Goal: Share content: Share content

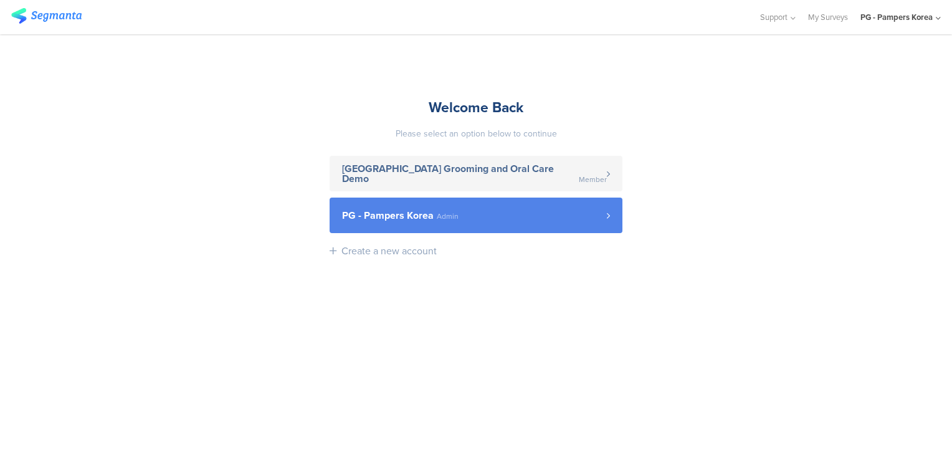
click at [531, 217] on span "PG - Pampers Korea Admin" at bounding box center [474, 216] width 265 height 10
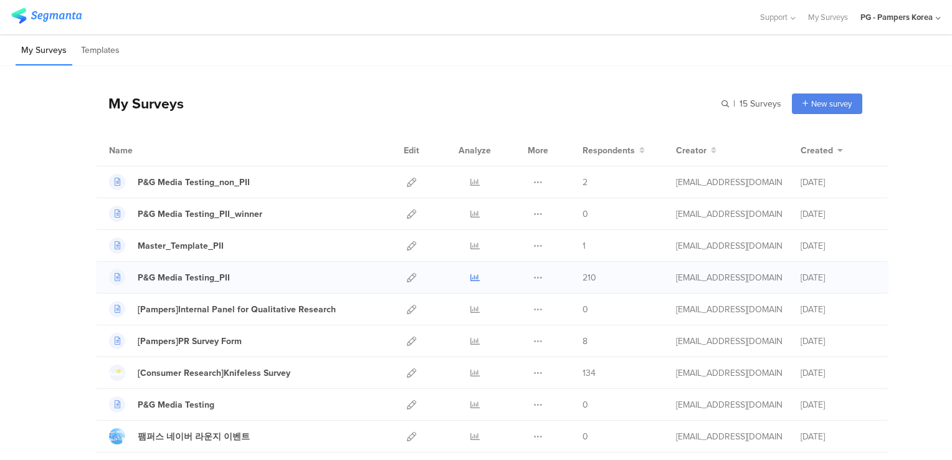
click at [473, 280] on icon at bounding box center [474, 277] width 9 height 9
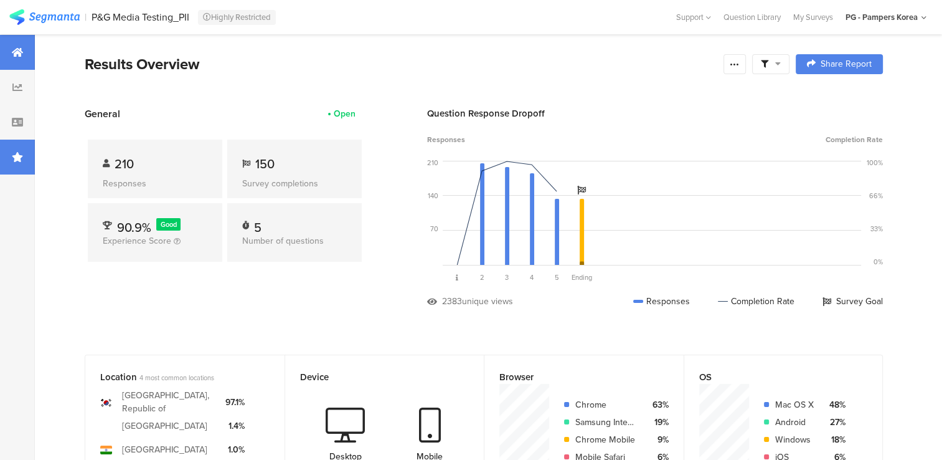
click at [17, 153] on icon at bounding box center [17, 157] width 11 height 10
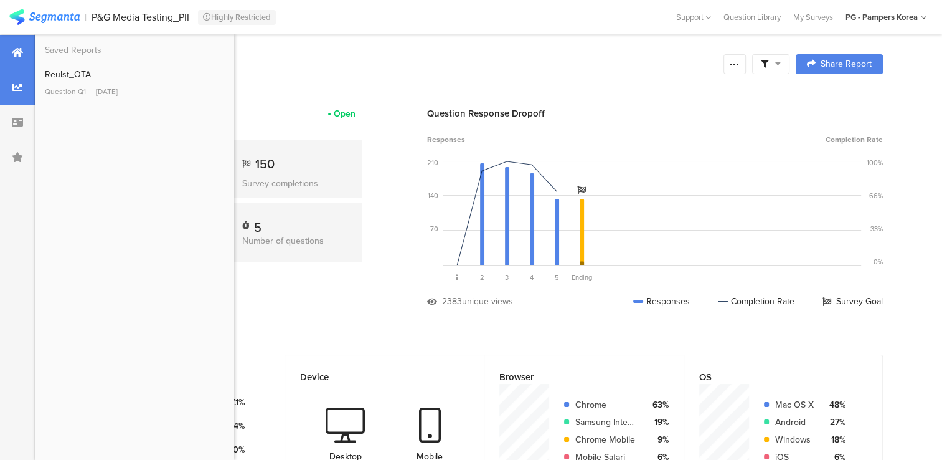
click at [14, 87] on icon at bounding box center [17, 87] width 10 height 10
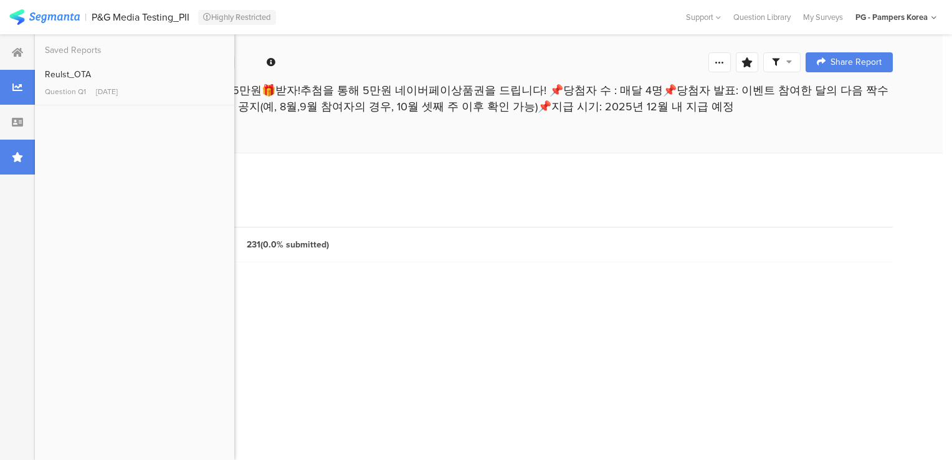
click at [12, 153] on icon at bounding box center [17, 157] width 11 height 10
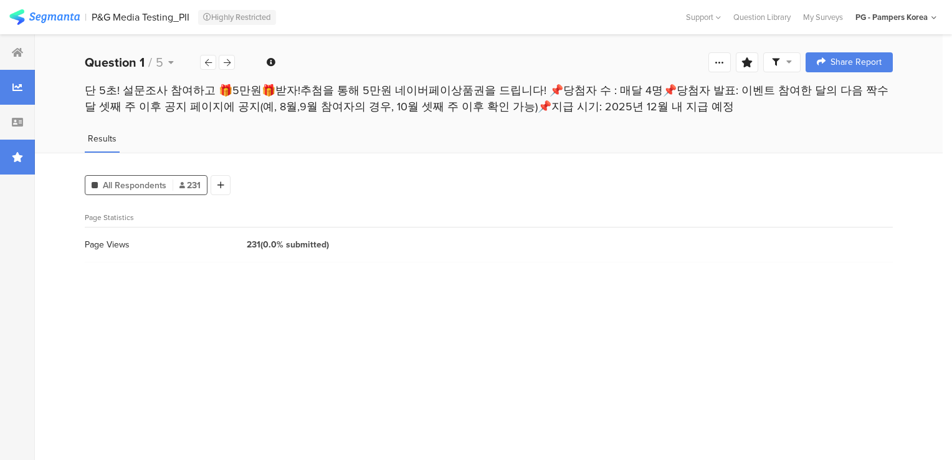
click at [12, 164] on div at bounding box center [17, 157] width 35 height 35
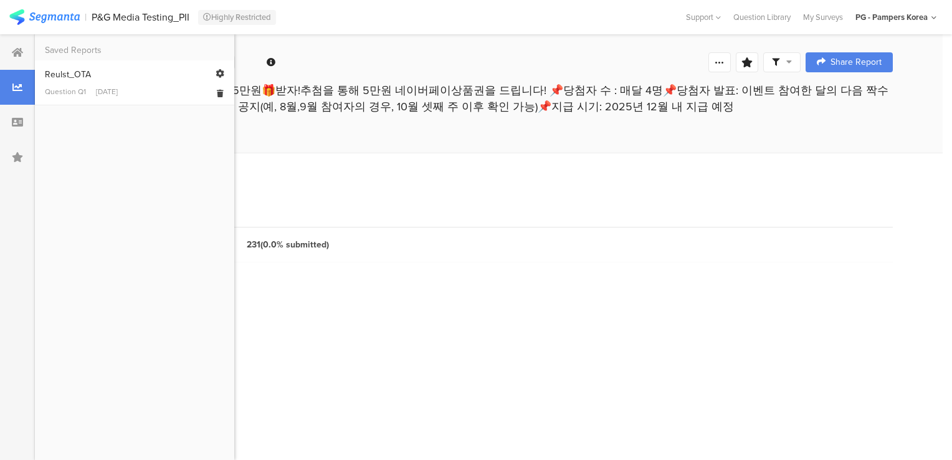
click at [79, 80] on div "Reulst_OTA" at bounding box center [134, 74] width 179 height 13
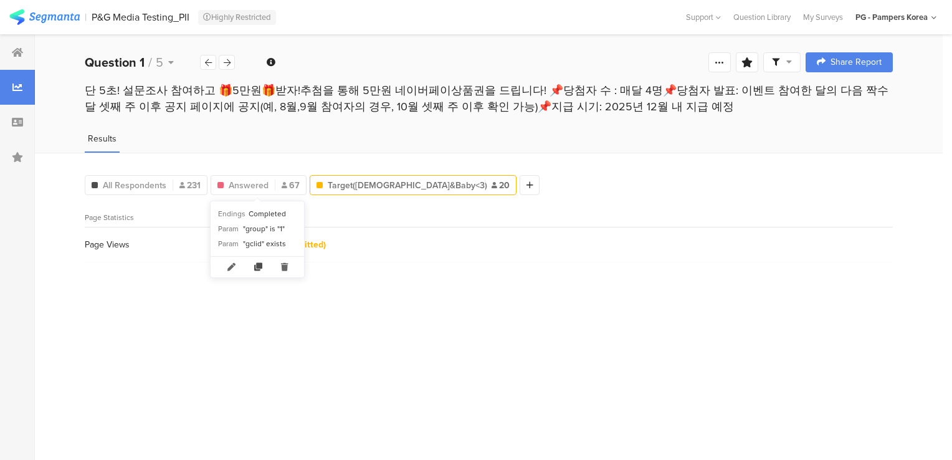
click at [260, 268] on icon at bounding box center [258, 267] width 27 height 21
type input "Copy of Answered"
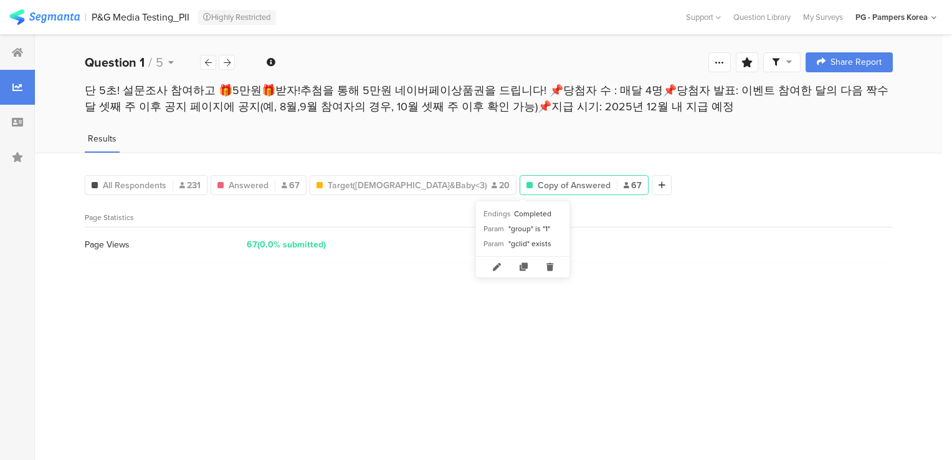
click at [538, 189] on span "Copy of Answered" at bounding box center [574, 185] width 73 height 13
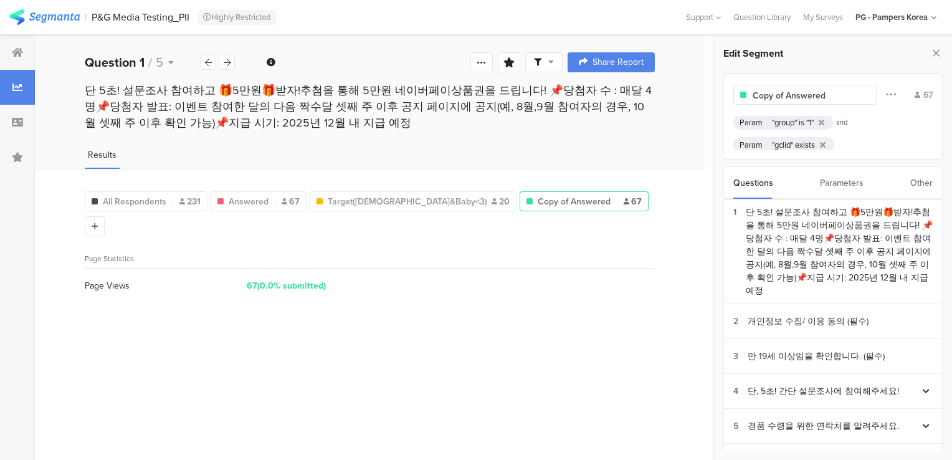
scroll to position [32, 0]
click at [841, 181] on div "Parameters" at bounding box center [842, 183] width 44 height 32
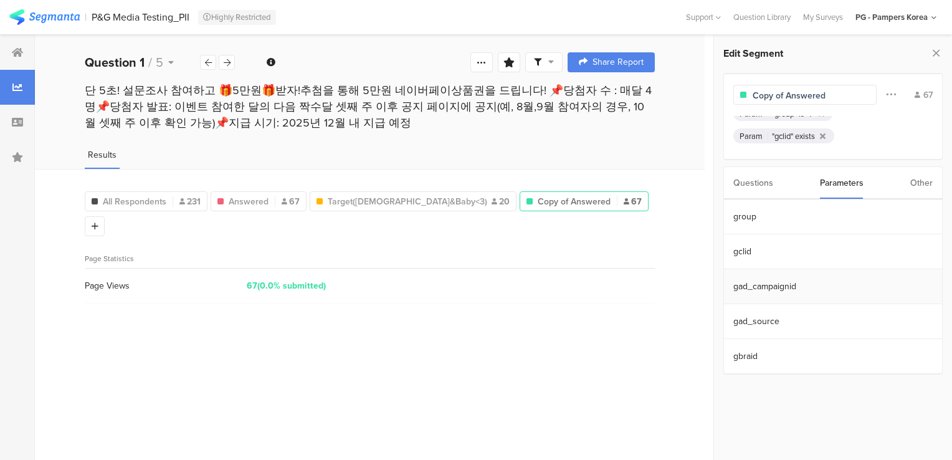
click at [794, 283] on section "gad_campaignid" at bounding box center [833, 286] width 218 height 35
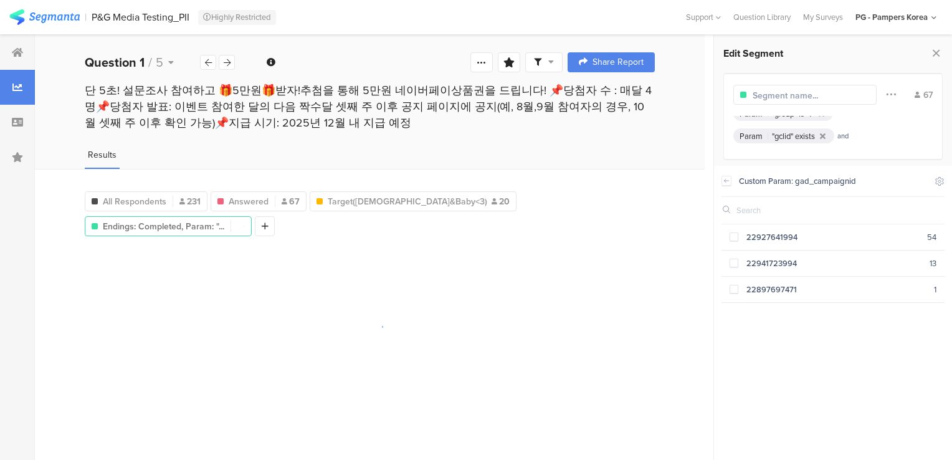
click at [595, 256] on div at bounding box center [370, 327] width 570 height 156
click at [817, 96] on input "text" at bounding box center [806, 95] width 108 height 13
type input "S"
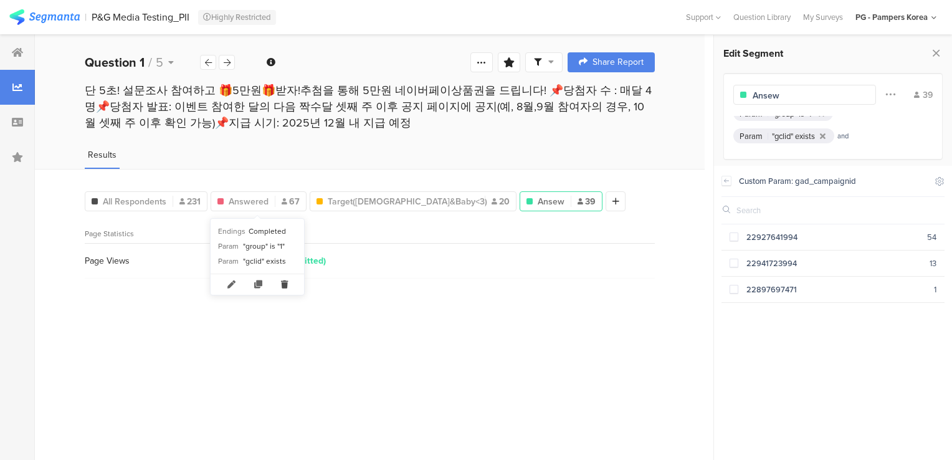
type input "Ansew"
click at [281, 282] on icon at bounding box center [285, 284] width 26 height 21
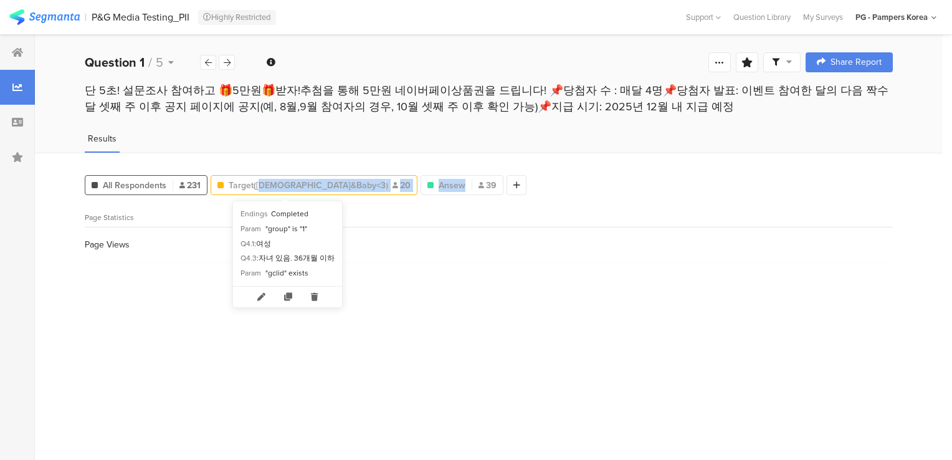
drag, startPoint x: 413, startPoint y: 183, endPoint x: 263, endPoint y: 181, distance: 150.1
click at [260, 181] on div "All Respondents 231 Target([DEMOGRAPHIC_DATA]&Baby<3) 20 Ansew 39 Add Segment" at bounding box center [306, 182] width 442 height 25
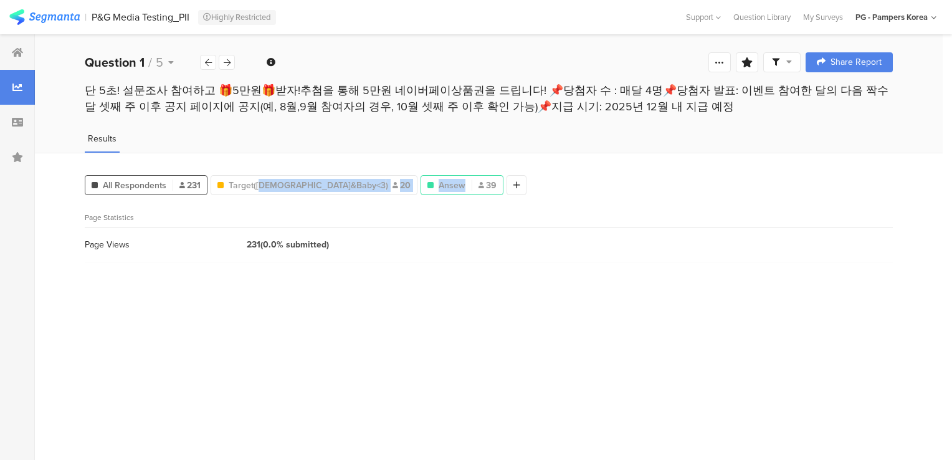
drag, startPoint x: 263, startPoint y: 181, endPoint x: 393, endPoint y: 186, distance: 130.3
click at [439, 186] on span "Ansew" at bounding box center [452, 185] width 27 height 13
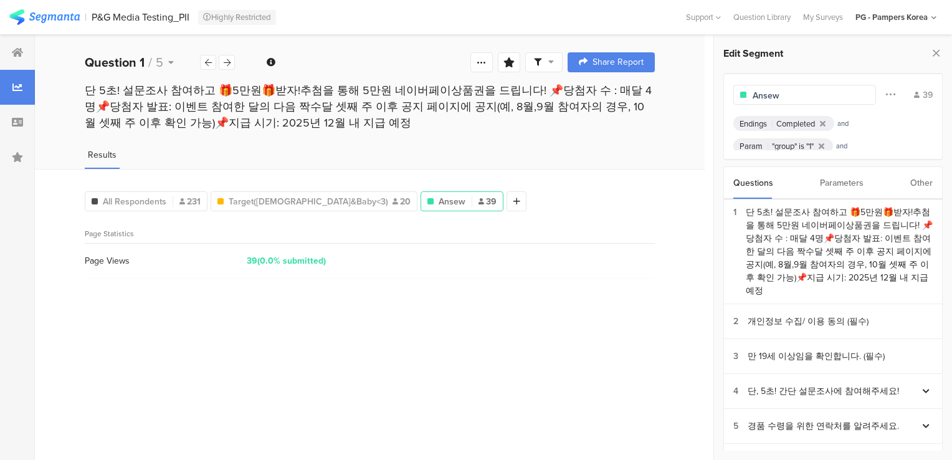
click at [799, 101] on input "Ansew" at bounding box center [806, 95] width 108 height 13
type input "Answered"
click at [835, 76] on div "Answered Filter Conjunction And Or Segment Color 39 Endings Completed and Param…" at bounding box center [832, 116] width 219 height 87
click at [610, 215] on div "All Respondents 231 Target([DEMOGRAPHIC_DATA]&Baby<3) 20 Answered 39 Add Segmen…" at bounding box center [370, 314] width 670 height 291
click at [510, 66] on icon at bounding box center [508, 62] width 11 height 10
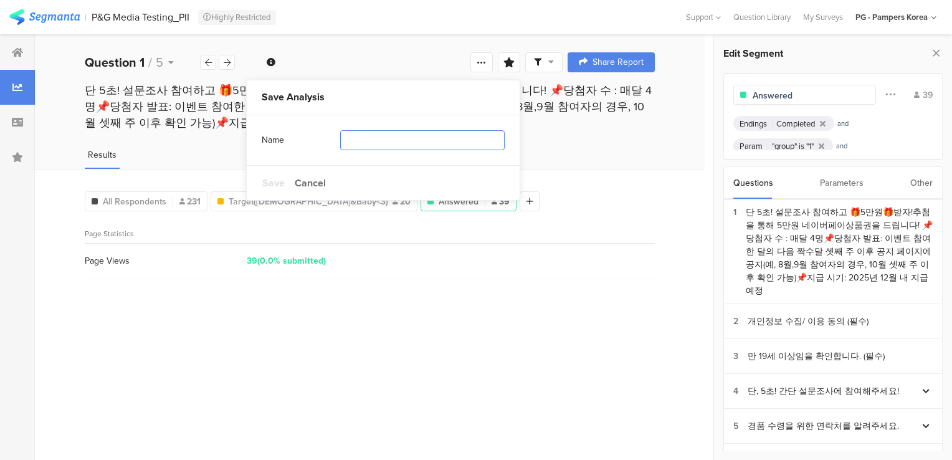
click at [397, 142] on input "text" at bounding box center [422, 140] width 164 height 20
type input "Result_20250909"
click at [280, 183] on span "Save" at bounding box center [273, 183] width 22 height 14
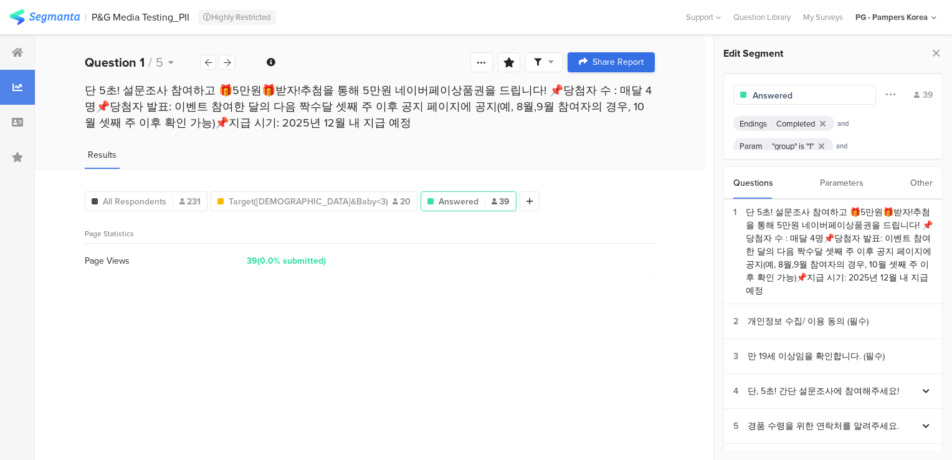
click at [607, 64] on span "Share Report" at bounding box center [617, 62] width 51 height 9
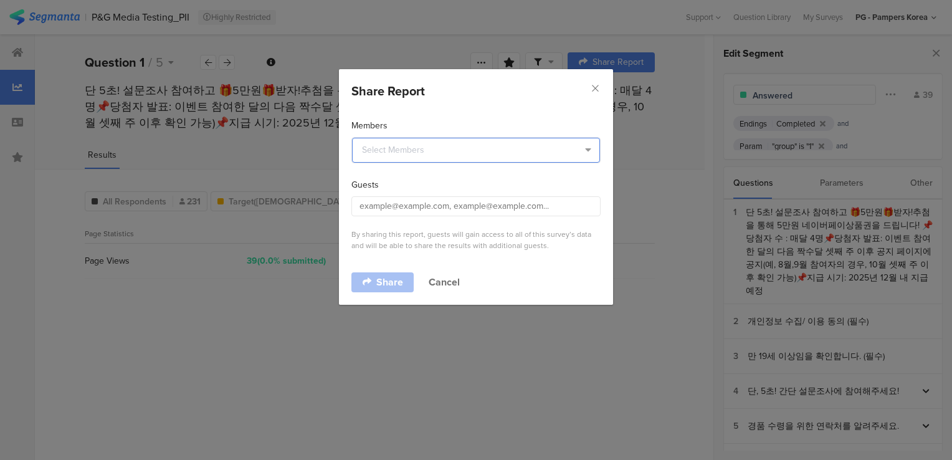
click at [468, 146] on input "dialog" at bounding box center [476, 150] width 248 height 25
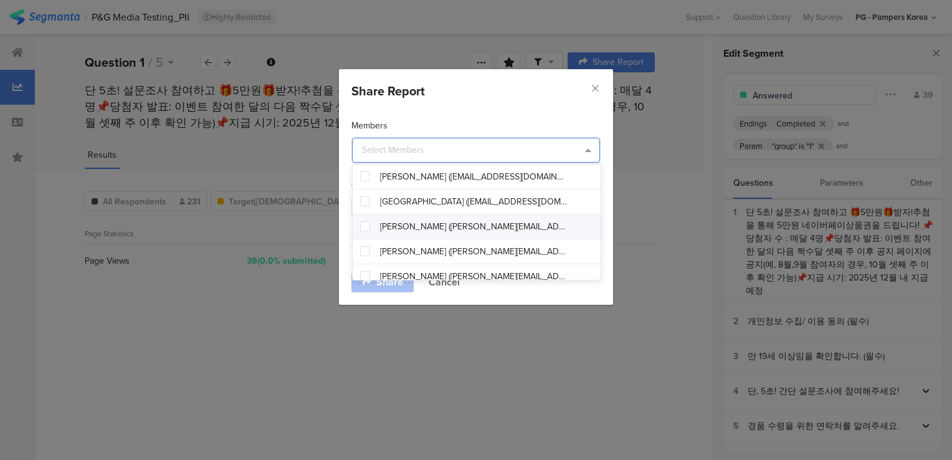
click at [370, 228] on div "[PERSON_NAME] ([PERSON_NAME][EMAIL_ADDRESS][DOMAIN_NAME])" at bounding box center [481, 226] width 257 height 25
click at [562, 119] on div "Members" at bounding box center [475, 125] width 249 height 13
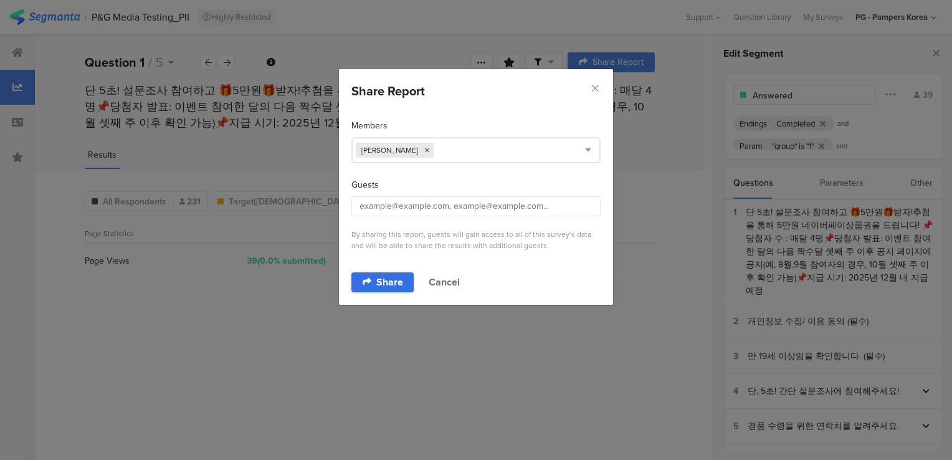
click at [384, 277] on span "Share" at bounding box center [389, 282] width 27 height 10
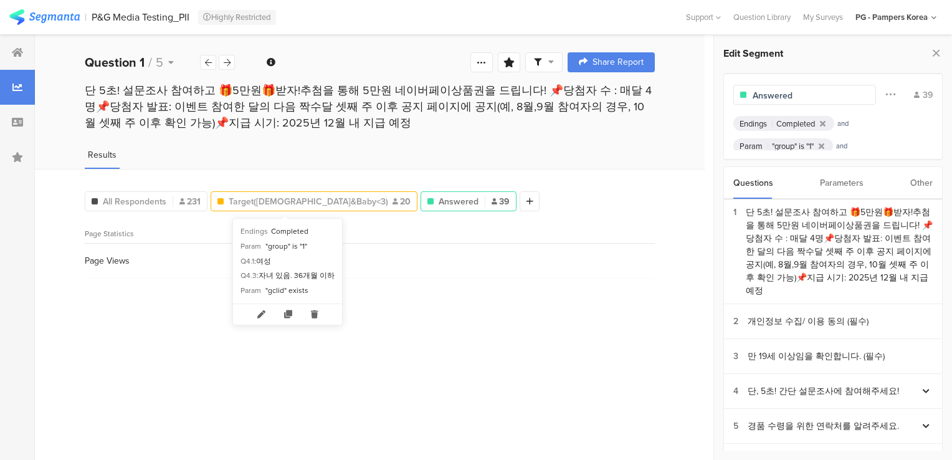
click at [303, 207] on span "Target([DEMOGRAPHIC_DATA]&Baby<3)" at bounding box center [304, 201] width 151 height 13
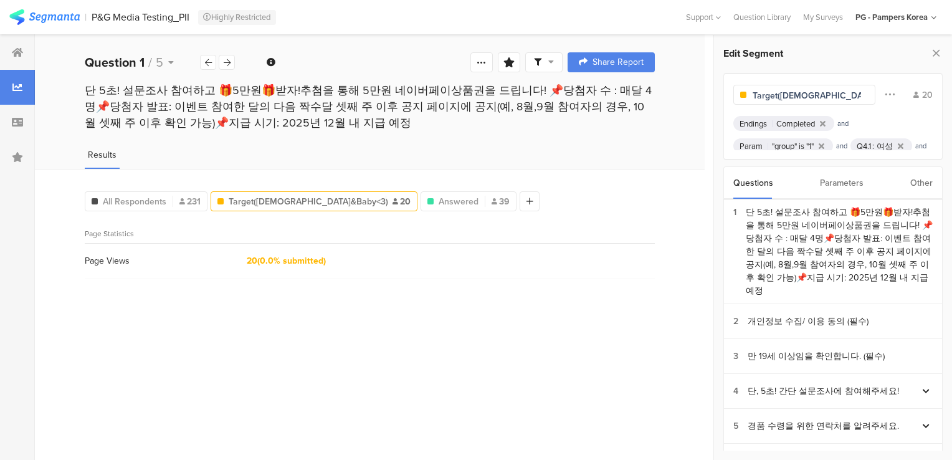
scroll to position [55, 0]
click at [830, 193] on div "Parameters" at bounding box center [842, 183] width 44 height 32
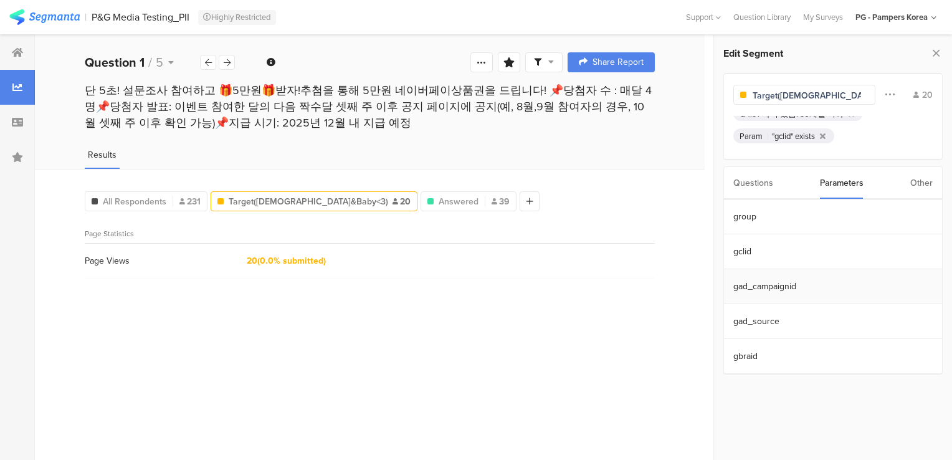
click at [799, 290] on section "gad_campaignid" at bounding box center [833, 286] width 218 height 35
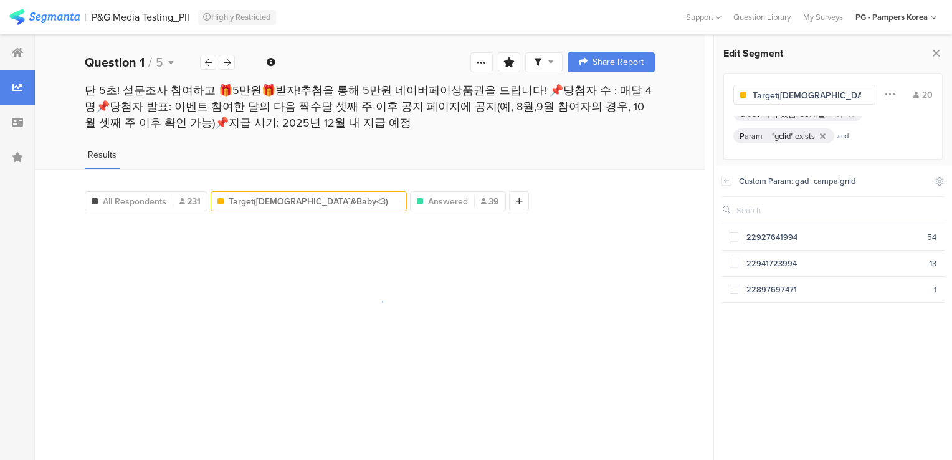
click at [602, 225] on div "All Respondents 231 Target([DEMOGRAPHIC_DATA]&Baby<3) 20 Answered 39 Add Segment" at bounding box center [370, 314] width 670 height 291
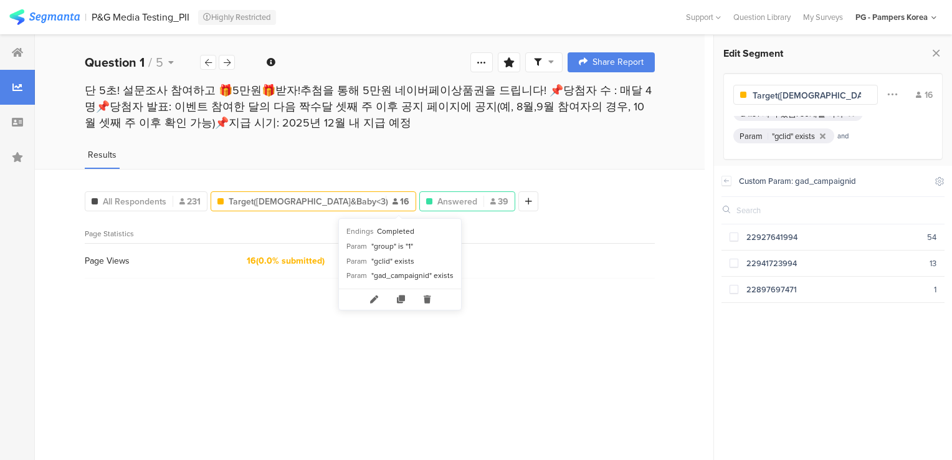
click at [437, 202] on span "Answered" at bounding box center [457, 201] width 40 height 13
type input "Answered"
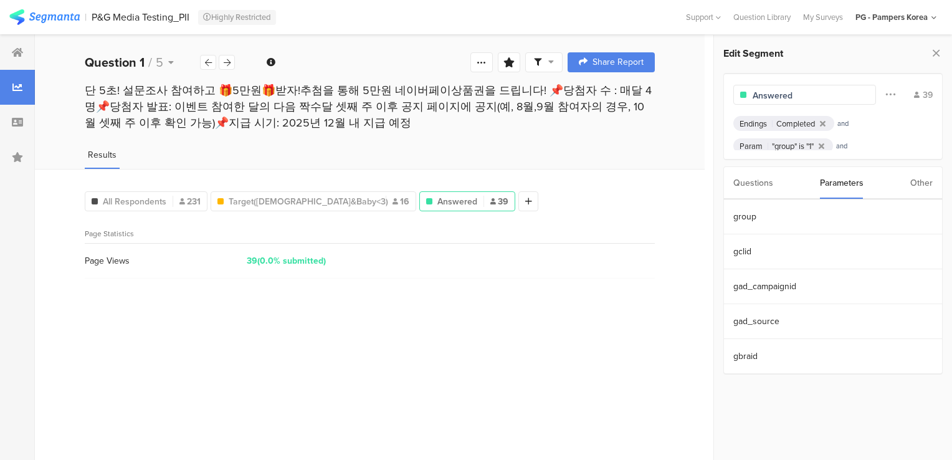
scroll to position [55, 0]
click at [508, 61] on icon at bounding box center [508, 62] width 11 height 10
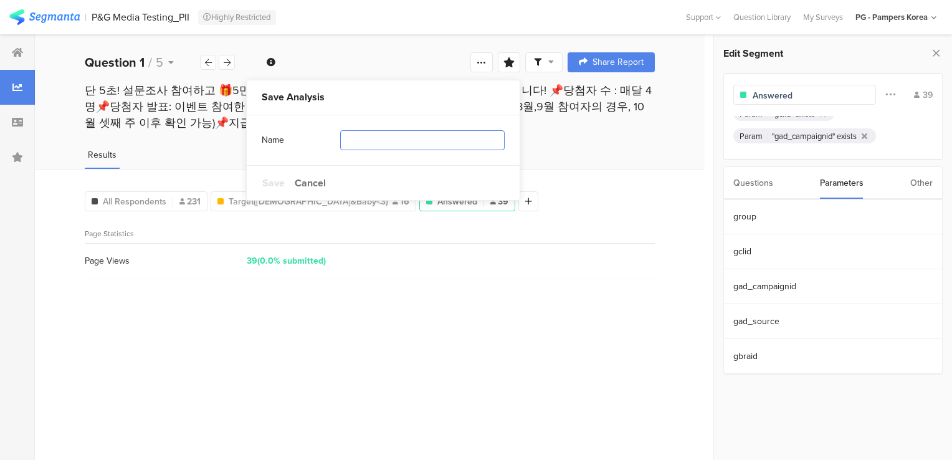
click at [365, 138] on input "text" at bounding box center [422, 140] width 164 height 20
type input "Result_20250909"
click at [270, 179] on span "Save" at bounding box center [273, 183] width 22 height 14
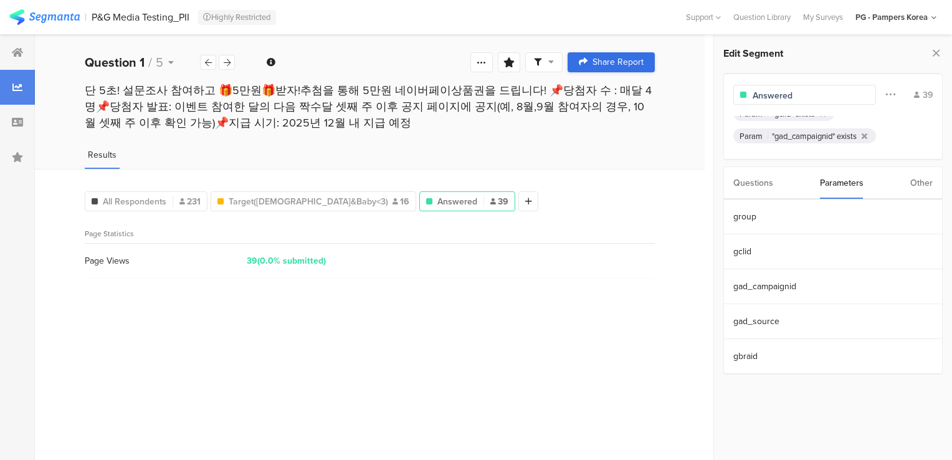
click at [632, 58] on span "Share Report" at bounding box center [617, 62] width 51 height 9
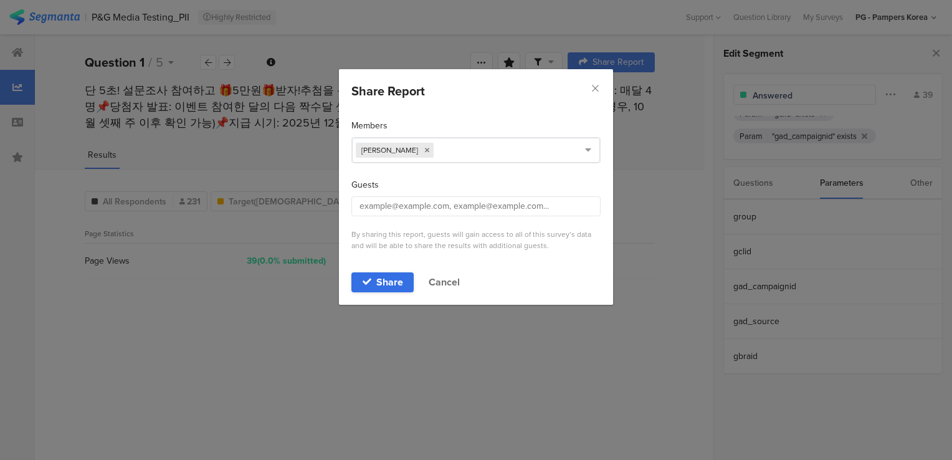
click at [374, 282] on div "Share" at bounding box center [383, 282] width 40 height 10
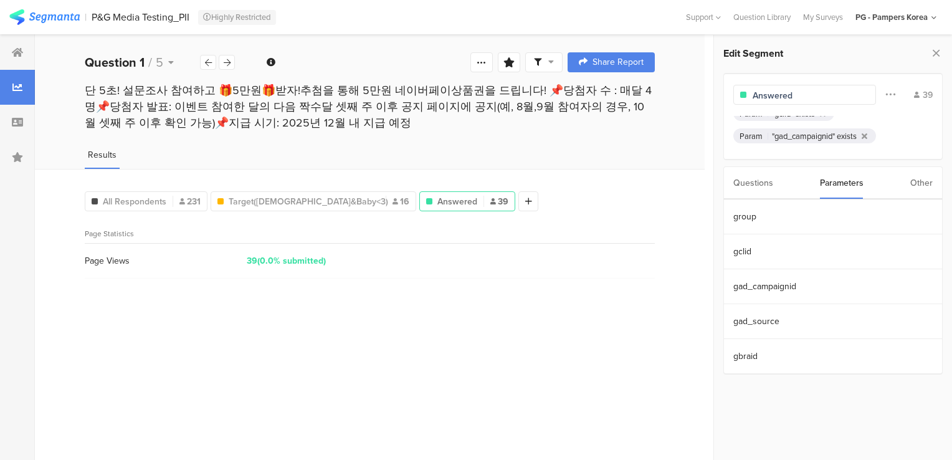
click at [687, 157] on div "Results" at bounding box center [370, 158] width 670 height 21
click at [587, 275] on div "Page Views 39 (0.0% submitted)" at bounding box center [370, 261] width 570 height 35
